Goal: Transaction & Acquisition: Purchase product/service

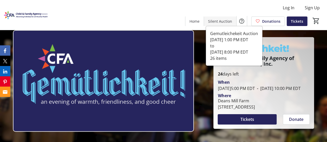
click at [221, 24] on span "Silent Auction" at bounding box center [220, 21] width 24 height 5
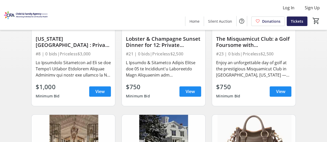
scroll to position [98, 0]
click at [189, 95] on span at bounding box center [190, 91] width 22 height 12
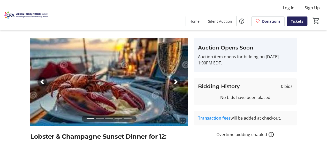
scroll to position [5, 0]
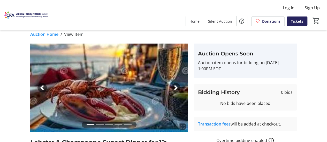
click at [175, 86] on span "button" at bounding box center [175, 87] width 5 height 5
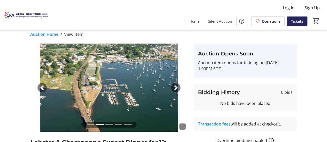
click at [175, 86] on span "button" at bounding box center [175, 87] width 5 height 5
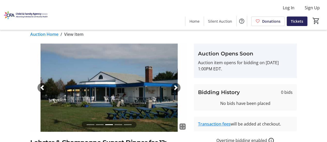
click at [175, 86] on span "button" at bounding box center [175, 87] width 5 height 5
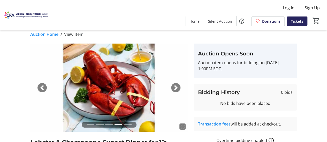
click at [175, 86] on span "button" at bounding box center [175, 87] width 5 height 5
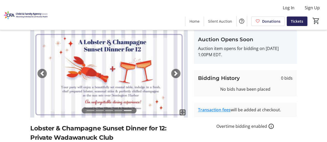
scroll to position [21, 0]
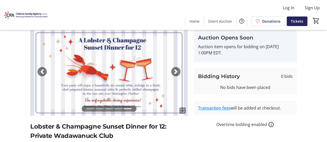
click at [180, 73] on div "Next" at bounding box center [175, 71] width 9 height 9
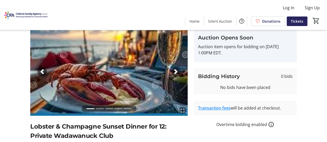
click at [175, 71] on span "button" at bounding box center [175, 71] width 5 height 5
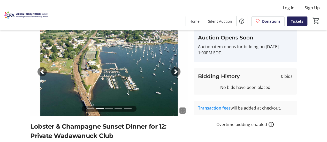
scroll to position [0, 0]
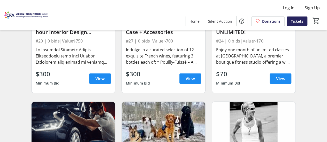
scroll to position [933, 0]
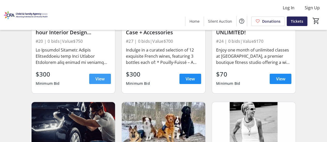
click at [101, 76] on span "View" at bounding box center [99, 79] width 9 height 6
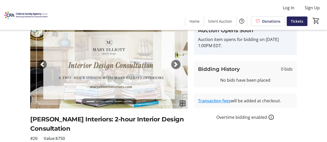
scroll to position [28, 0]
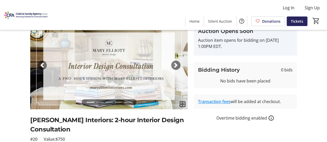
click at [173, 63] on div "Next" at bounding box center [175, 65] width 9 height 9
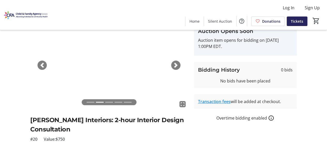
click at [173, 63] on div "Next" at bounding box center [175, 65] width 9 height 9
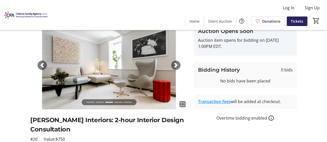
click at [173, 63] on div "Next" at bounding box center [175, 65] width 9 height 9
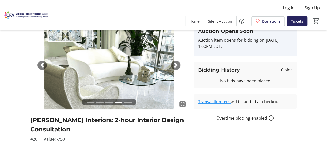
click at [174, 66] on span "button" at bounding box center [175, 65] width 5 height 5
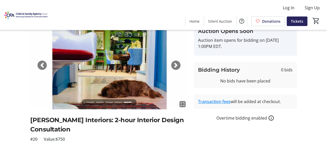
click at [174, 66] on span "button" at bounding box center [175, 65] width 5 height 5
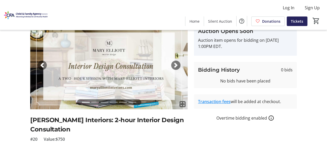
click at [181, 65] on img at bounding box center [108, 65] width 157 height 88
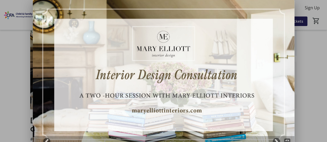
scroll to position [0, 0]
click at [313, 43] on div at bounding box center [163, 71] width 327 height 142
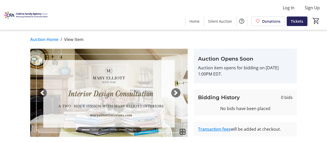
scroll to position [28, 0]
